Goal: Task Accomplishment & Management: Manage account settings

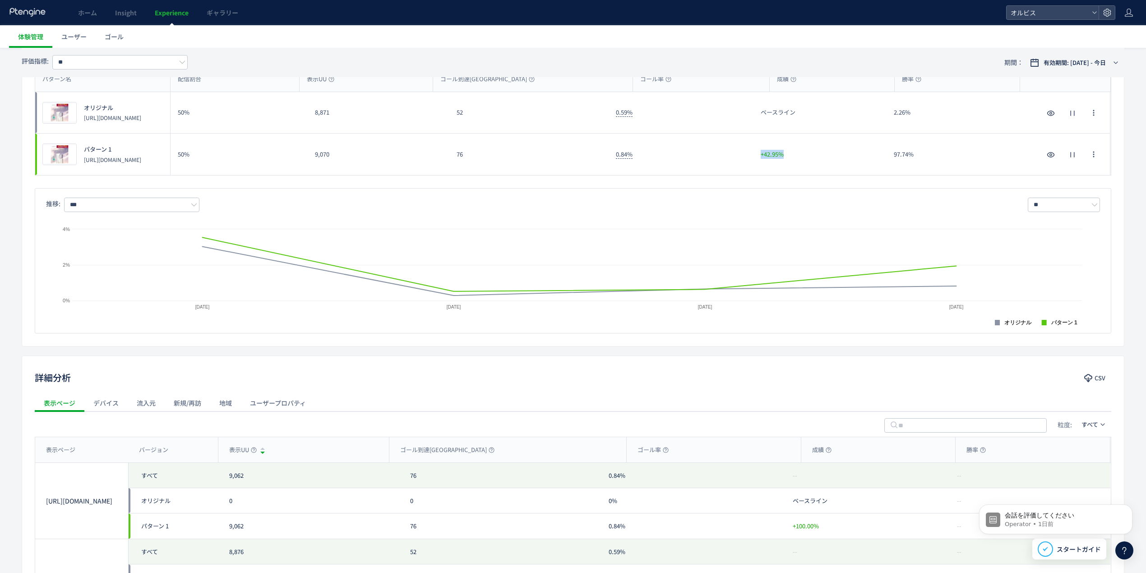
drag, startPoint x: 777, startPoint y: 154, endPoint x: 763, endPoint y: 168, distance: 19.8
click at [758, 153] on div "+42.95%" at bounding box center [820, 155] width 133 height 42
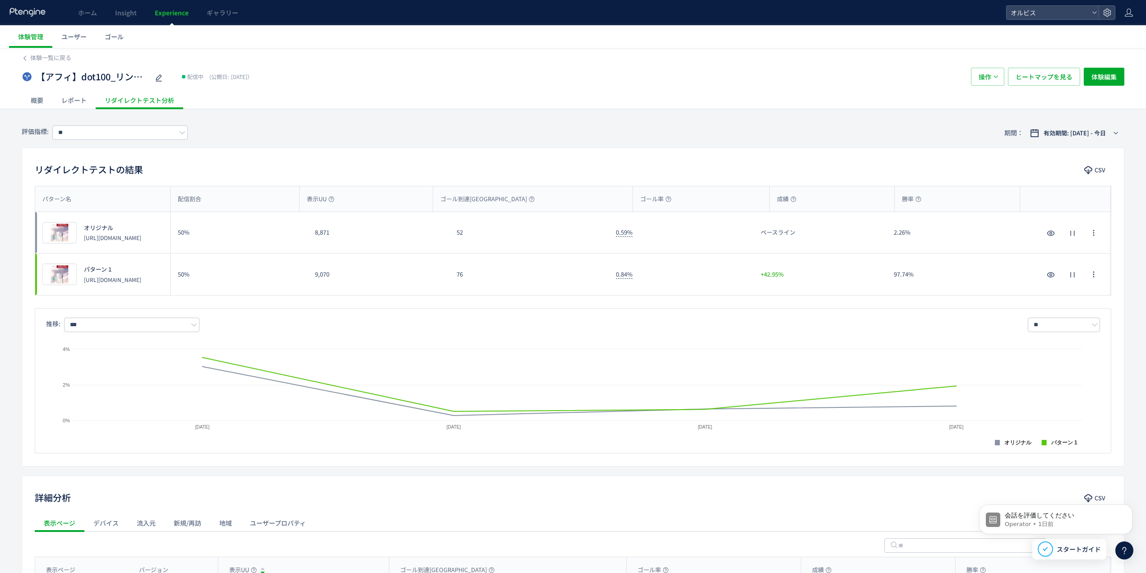
drag, startPoint x: 305, startPoint y: 234, endPoint x: 311, endPoint y: 233, distance: 5.5
click at [307, 233] on div "50%" at bounding box center [239, 232] width 137 height 41
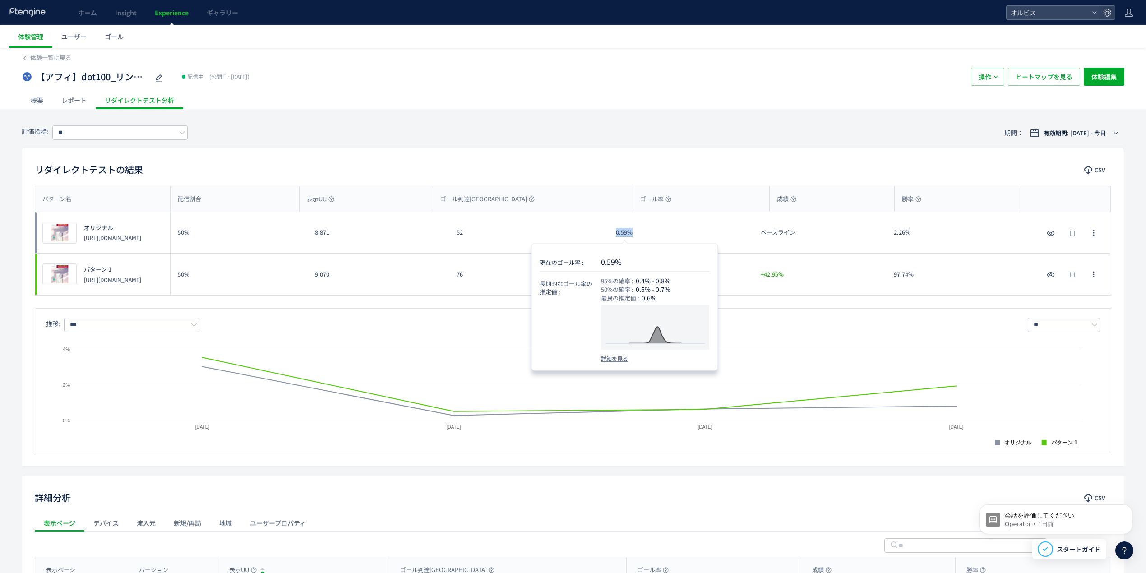
drag, startPoint x: 658, startPoint y: 233, endPoint x: 609, endPoint y: 236, distance: 48.8
click at [609, 236] on div "0.59%" at bounding box center [681, 232] width 145 height 41
copy span "0.59%"
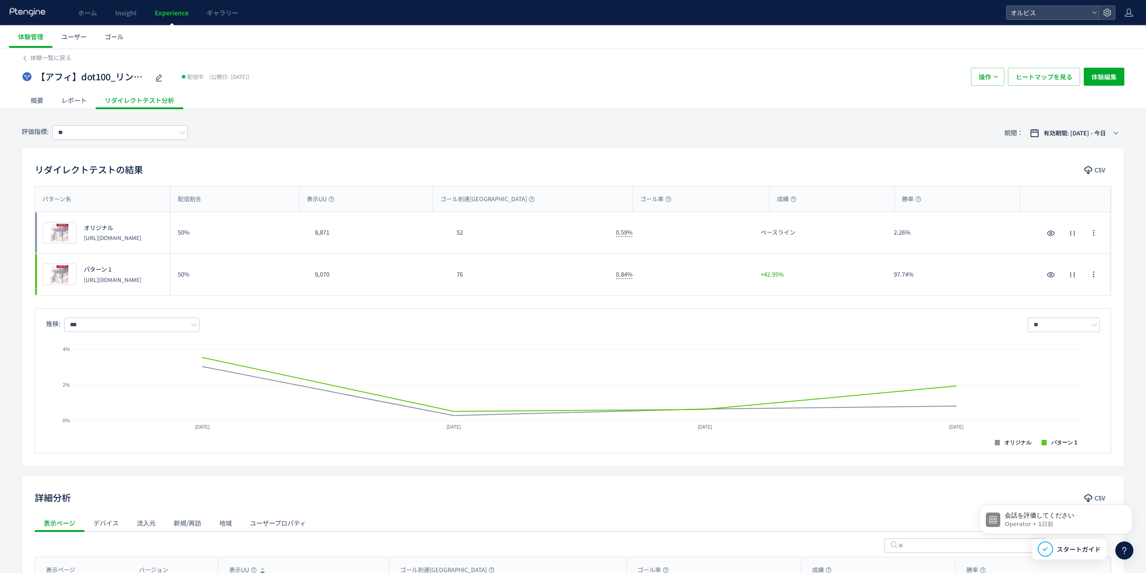
click at [90, 182] on div "リダイレクトテストの結果 CSV パターン名 配信割合 表示UU ゴール到達UU ゴール率 成績 勝率 パターン名 プレビュー オリジナル [URL][DOM…" at bounding box center [573, 307] width 1103 height 319
click at [47, 53] on span "体験一覧に戻る" at bounding box center [50, 57] width 41 height 9
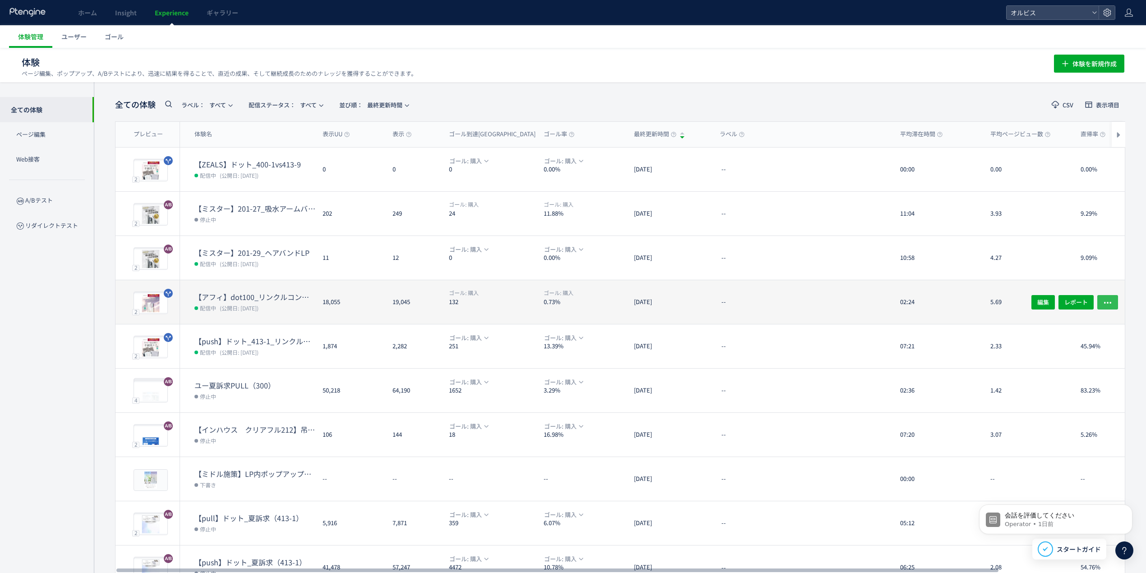
click at [1111, 301] on icon "button" at bounding box center [1107, 302] width 9 height 9
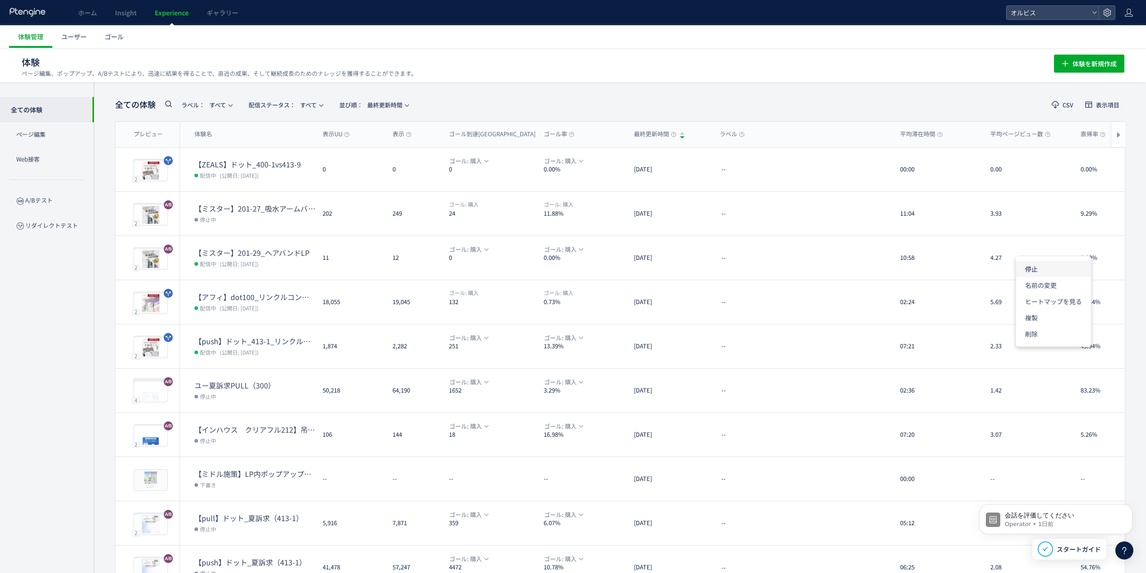
click at [1050, 265] on li "停止" at bounding box center [1053, 269] width 75 height 16
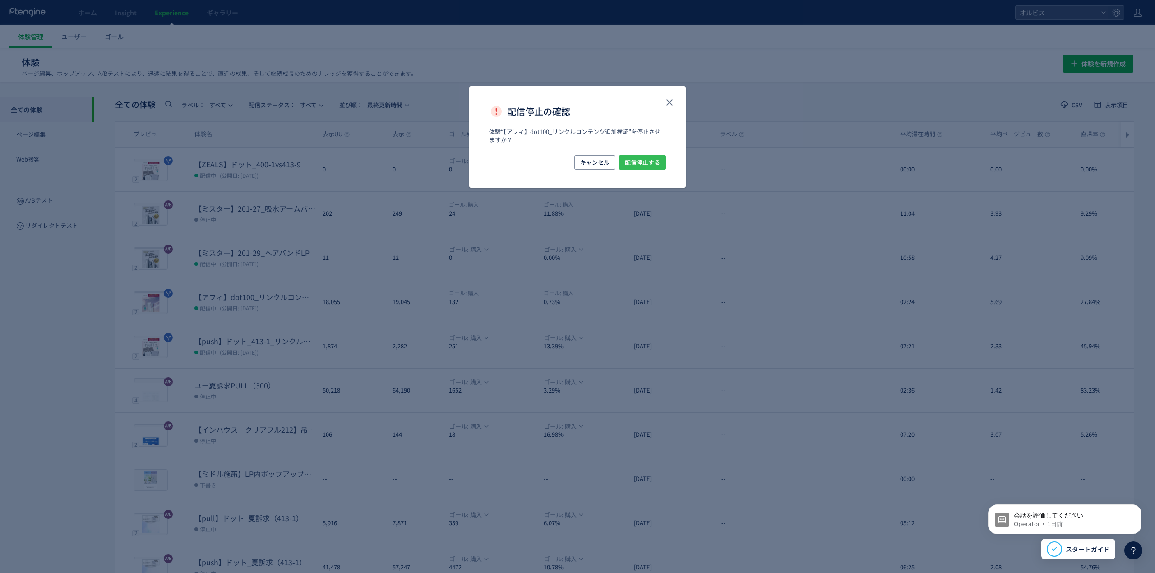
click at [637, 157] on span "配信停止する" at bounding box center [642, 162] width 35 height 14
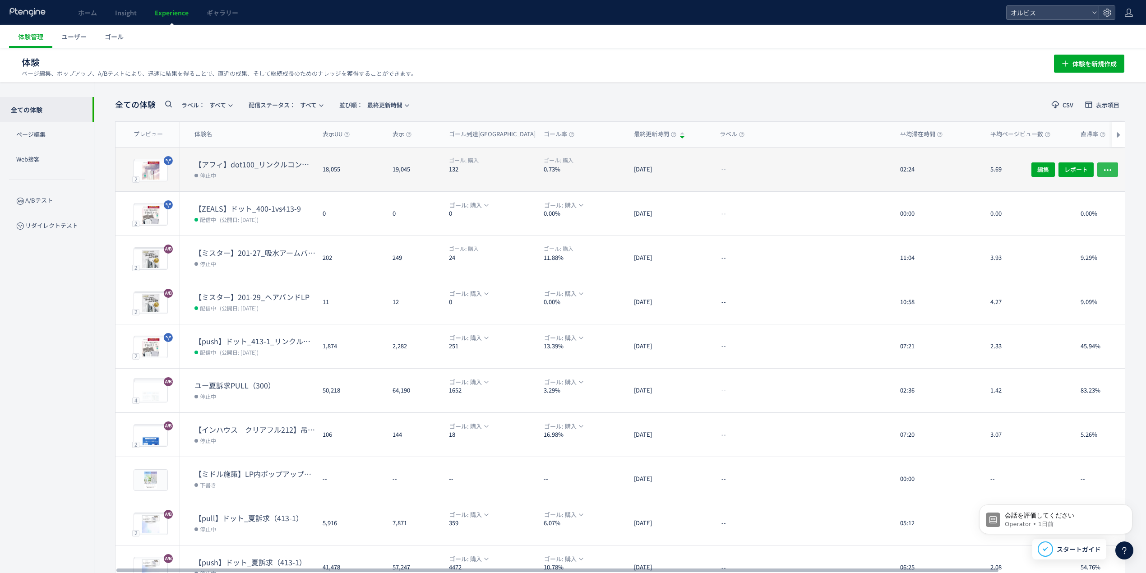
click at [1099, 167] on button "button" at bounding box center [1107, 169] width 21 height 14
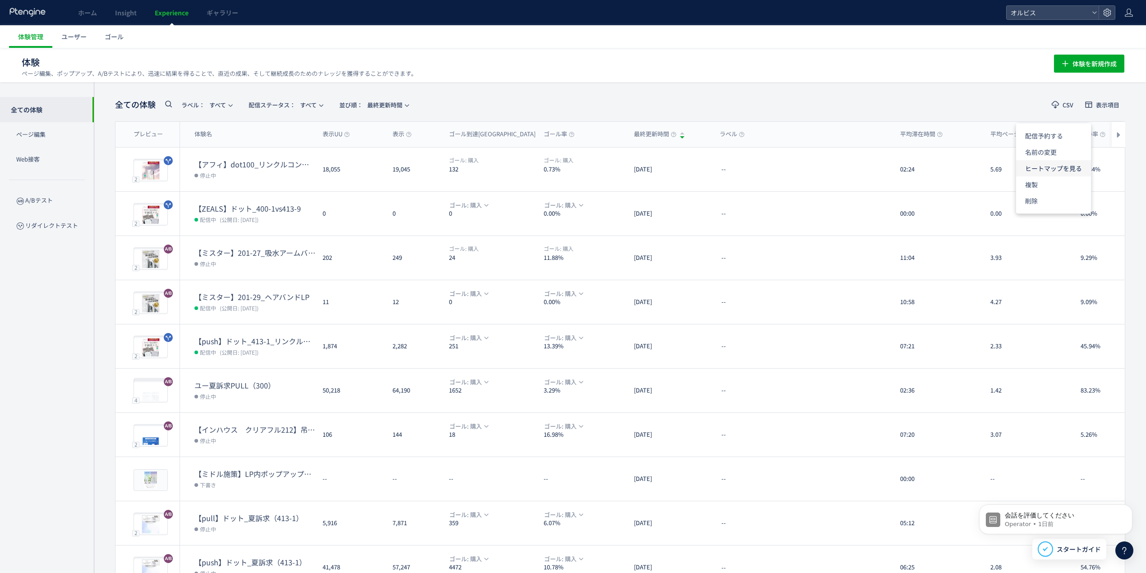
click at [1078, 165] on li "ヒートマップを見る" at bounding box center [1053, 168] width 75 height 16
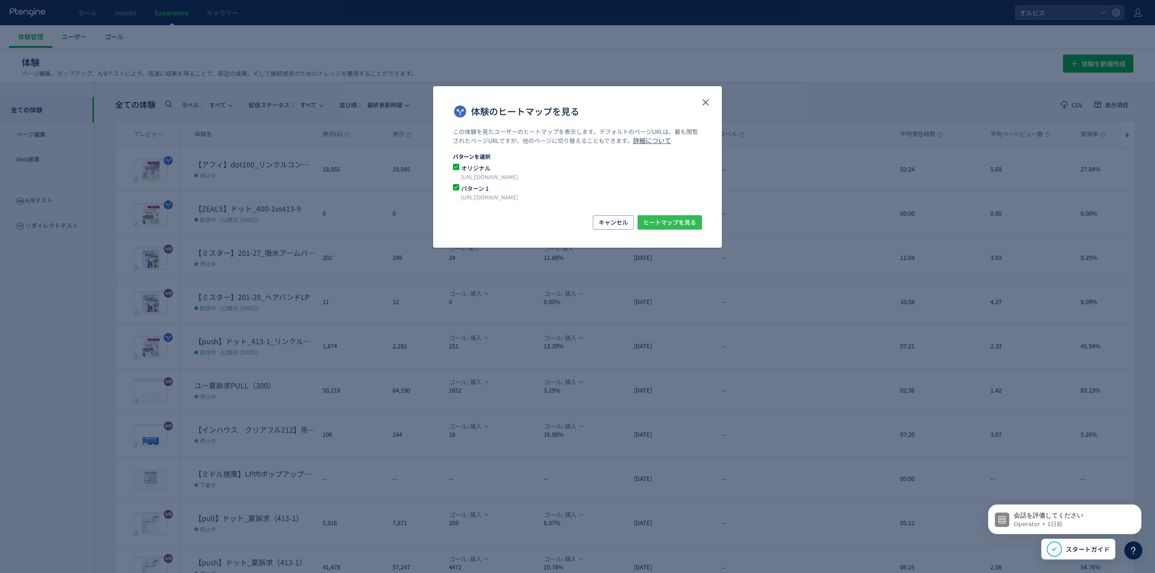
click at [667, 221] on span "ヒートマップを見る" at bounding box center [669, 222] width 53 height 14
click at [710, 102] on icon "close" at bounding box center [705, 102] width 11 height 11
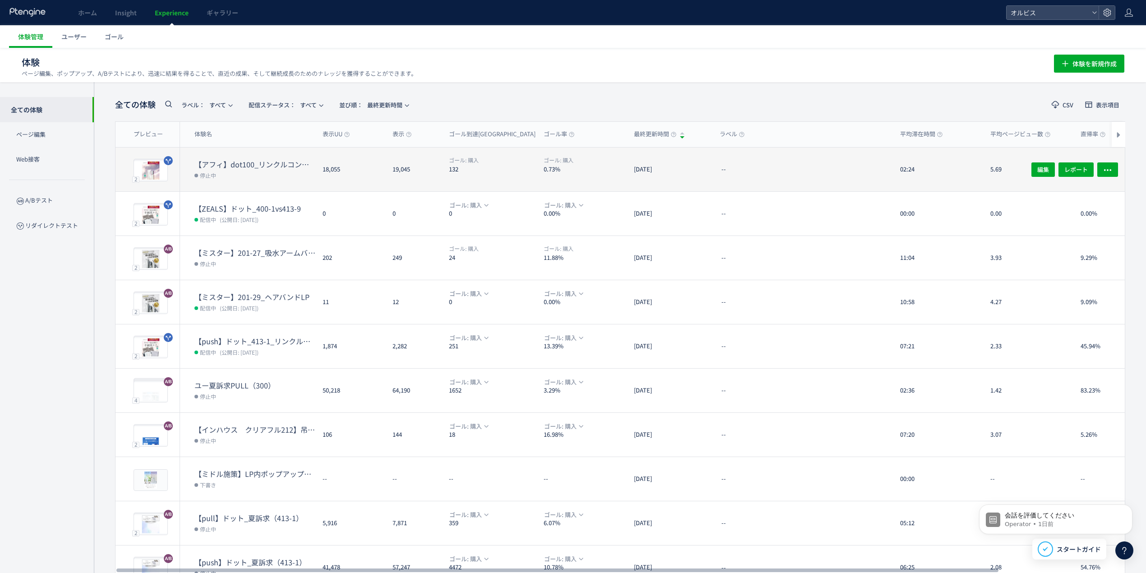
click at [299, 161] on dt "【アフィ】dot100_リンクルコンテンツ追加検証" at bounding box center [254, 164] width 121 height 10
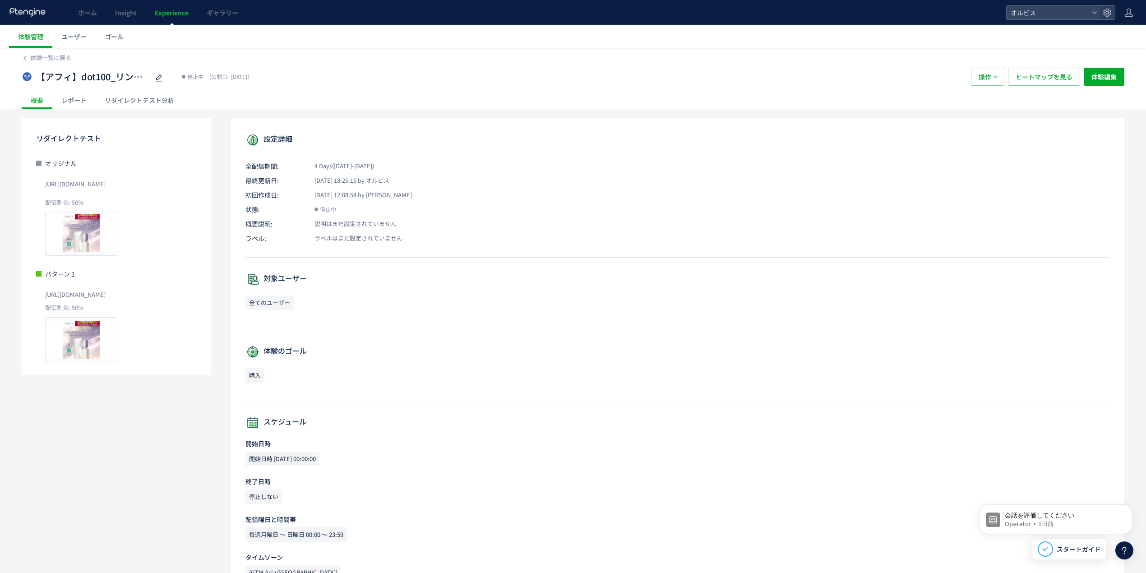
click at [112, 98] on div "リダイレクトテスト分析" at bounding box center [140, 100] width 88 height 18
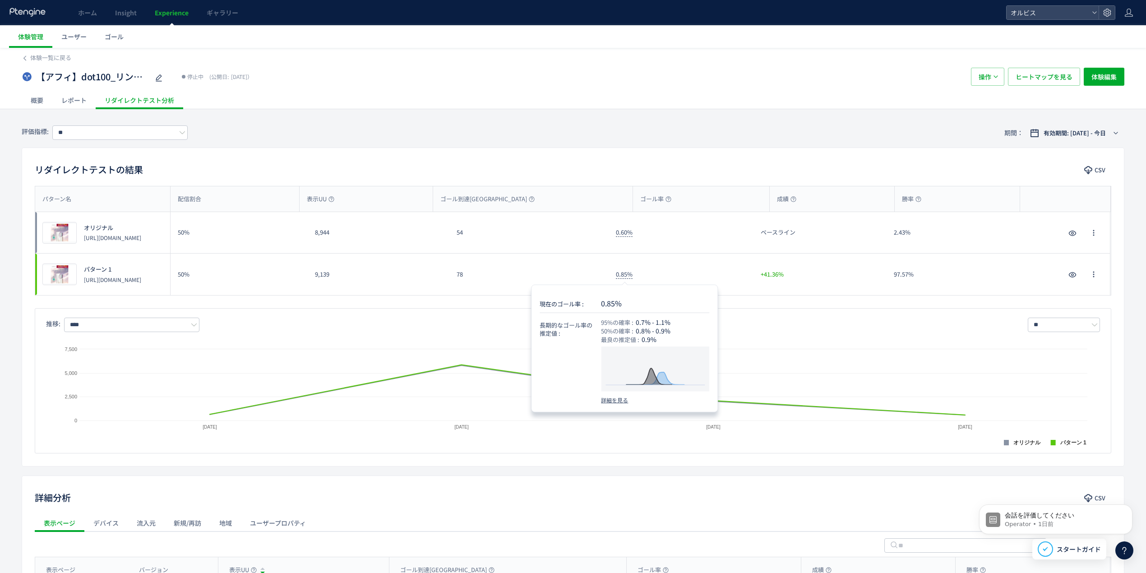
click at [622, 278] on span "0.85%" at bounding box center [624, 274] width 17 height 9
copy span "0.85"
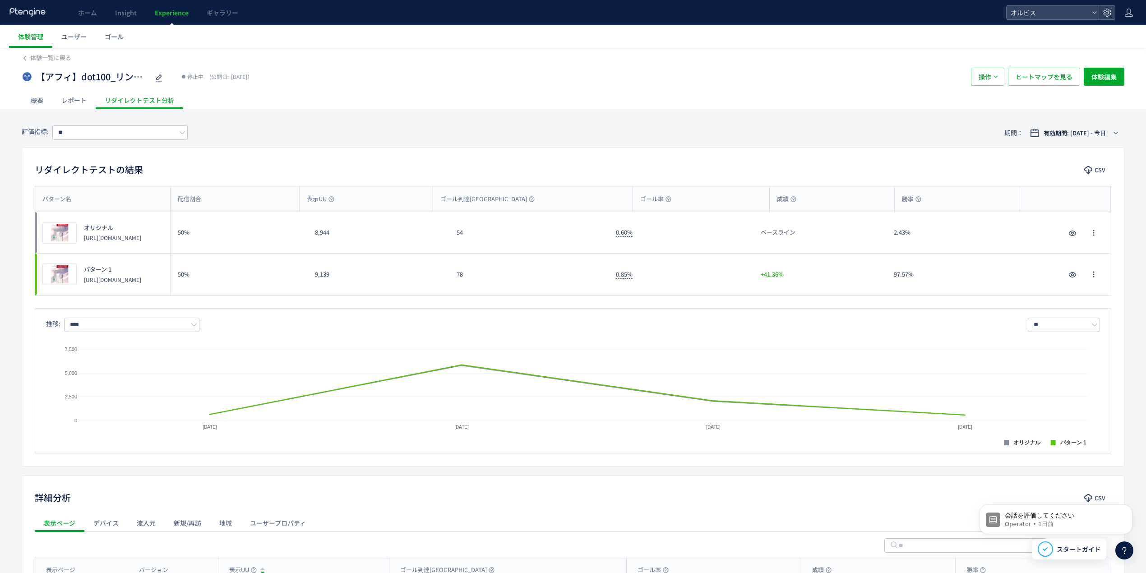
click at [648, 277] on div "0.85%" at bounding box center [681, 275] width 145 height 42
drag, startPoint x: 803, startPoint y: 272, endPoint x: 744, endPoint y: 280, distance: 59.3
click at [744, 280] on div "プレビュー パターン 1 [URL][DOMAIN_NAME] 50% 9,139 78 0.85% +41.36% 97.57% プレビュー パターン 1 …" at bounding box center [572, 275] width 1075 height 42
copy div "+41.36%"
